Goal: Transaction & Acquisition: Purchase product/service

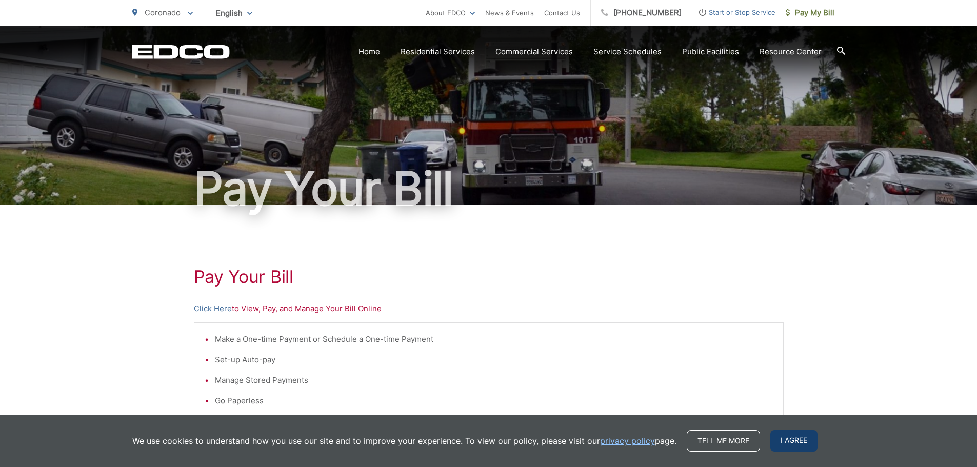
drag, startPoint x: 778, startPoint y: 444, endPoint x: 750, endPoint y: 389, distance: 61.7
click at [778, 444] on span "I agree" at bounding box center [794, 441] width 47 height 22
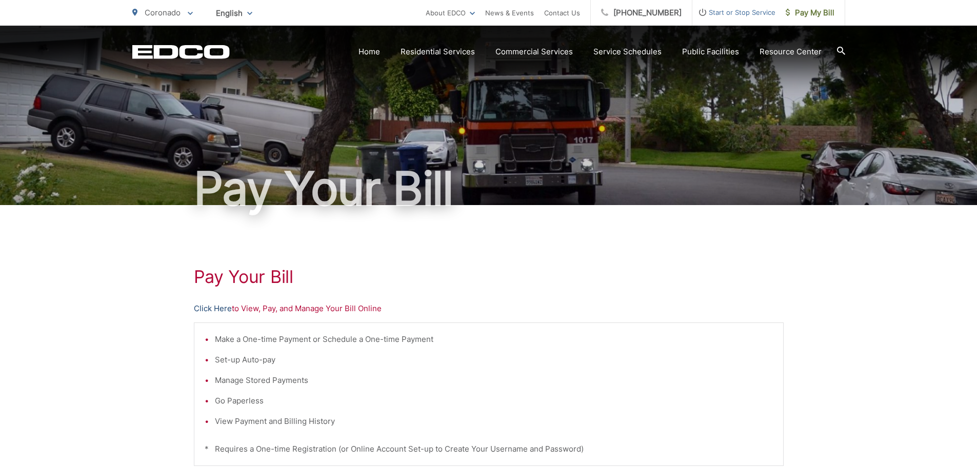
click at [209, 311] on link "Click Here" at bounding box center [213, 309] width 38 height 12
click at [204, 308] on link "Click Here" at bounding box center [213, 309] width 38 height 12
click at [197, 309] on link "Click Here" at bounding box center [213, 309] width 38 height 12
click at [225, 307] on link "Click Here" at bounding box center [213, 309] width 38 height 12
click at [822, 4] on link "Pay My Bill" at bounding box center [811, 13] width 70 height 26
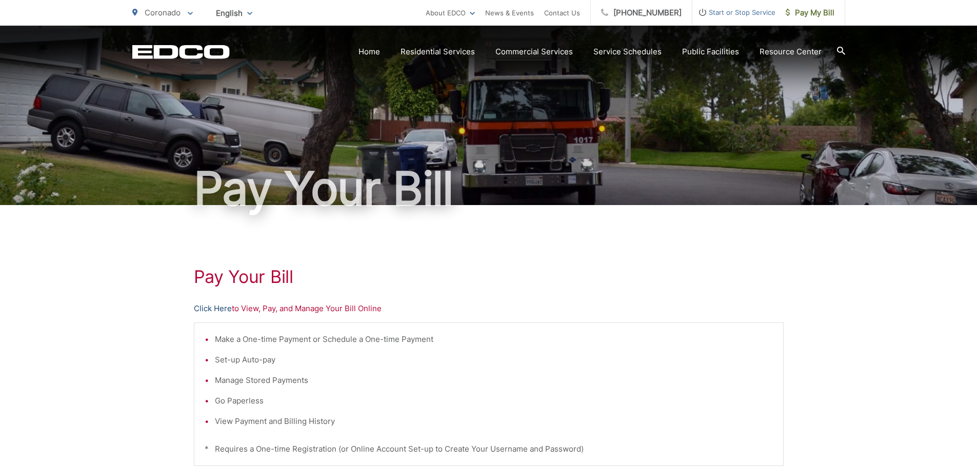
click at [216, 310] on link "Click Here" at bounding box center [213, 309] width 38 height 12
